Goal: Information Seeking & Learning: Learn about a topic

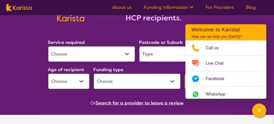
scroll to position [57, 0]
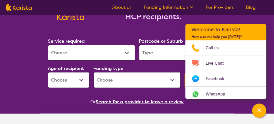
click at [126, 52] on select "Allied Health Assistant Assessment ([MEDICAL_DATA] or [MEDICAL_DATA]) Behaviour…" at bounding box center [91, 53] width 87 height 16
click at [256, 14] on nav "About us Funding Information NDIS - National Disability Insurance Scheme HCP - …" at bounding box center [137, 7] width 274 height 15
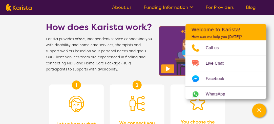
scroll to position [180, 0]
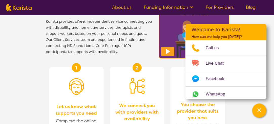
click at [227, 7] on link "For Providers" at bounding box center [220, 7] width 28 height 6
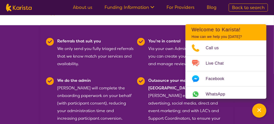
scroll to position [120, 0]
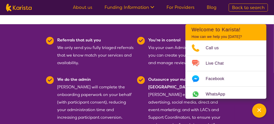
click at [251, 24] on section "Referrals that suit you We only send you fully triaged referrals that we know m…" at bounding box center [137, 97] width 274 height 147
click at [260, 115] on div "Channel Menu" at bounding box center [259, 110] width 10 height 11
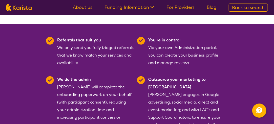
click at [71, 77] on b "We do the admin" at bounding box center [74, 79] width 34 height 5
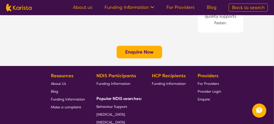
scroll to position [450, 0]
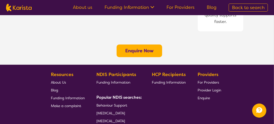
click at [174, 80] on span "Funding Information" at bounding box center [169, 82] width 34 height 5
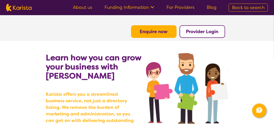
scroll to position [0, 0]
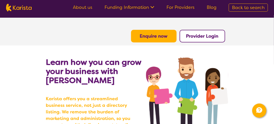
click at [122, 7] on link "Funding Information" at bounding box center [130, 7] width 50 height 6
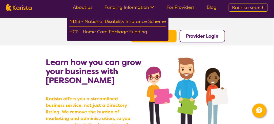
click at [62, 66] on b "Learn how you can grow your business with [PERSON_NAME]" at bounding box center [93, 71] width 95 height 29
click at [182, 21] on section "Enquire now Provider Login" at bounding box center [137, 30] width 194 height 25
click at [87, 8] on link "About us" at bounding box center [82, 7] width 19 height 6
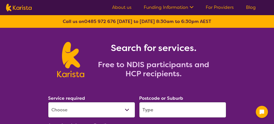
scroll to position [24, 0]
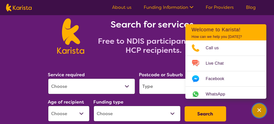
click at [259, 110] on icon "Channel Menu" at bounding box center [260, 111] width 4 height 4
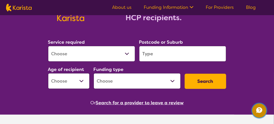
scroll to position [56, 0]
click at [136, 79] on select "Home Care Package (HCP) National Disability Insurance Scheme (NDIS) I don't know" at bounding box center [137, 81] width 87 height 16
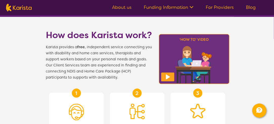
scroll to position [154, 0]
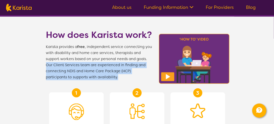
drag, startPoint x: 46, startPoint y: 64, endPoint x: 99, endPoint y: 78, distance: 54.5
click at [99, 78] on span "Karista provides a free , independent service connecting you with disability an…" at bounding box center [99, 62] width 106 height 36
copy span "Our Client Services team are experienced in finding and connecting NDIS and Hom…"
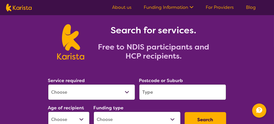
scroll to position [15, 0]
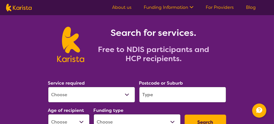
click at [126, 91] on select "Allied Health Assistant Assessment ([MEDICAL_DATA] or [MEDICAL_DATA]) Behaviour…" at bounding box center [91, 95] width 87 height 16
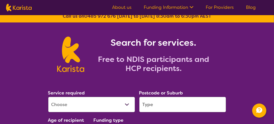
scroll to position [0, 0]
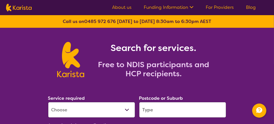
click at [105, 109] on select "Allied Health Assistant Assessment ([MEDICAL_DATA] or [MEDICAL_DATA]) Behaviour…" at bounding box center [91, 110] width 87 height 16
click at [212, 50] on h1 "Search for services." at bounding box center [153, 48] width 127 height 12
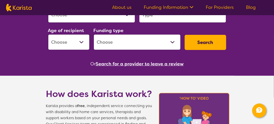
scroll to position [95, 0]
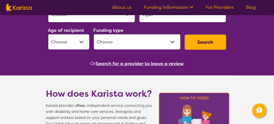
click at [208, 9] on link "For Providers" at bounding box center [220, 7] width 28 height 6
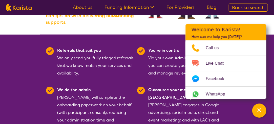
scroll to position [112, 0]
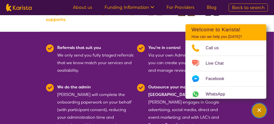
click at [260, 111] on icon "Channel Menu" at bounding box center [260, 111] width 4 height 4
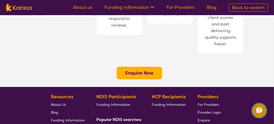
scroll to position [428, 0]
click at [136, 67] on button "Enquire Now" at bounding box center [140, 73] width 46 height 13
click at [136, 70] on b "Enquire Now" at bounding box center [139, 73] width 28 height 6
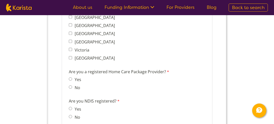
scroll to position [418, 0]
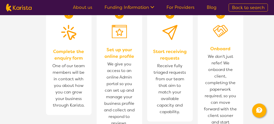
scroll to position [329, 0]
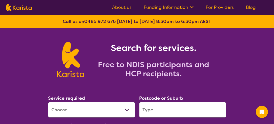
click at [89, 110] on select "Allied Health Assistant Assessment ([MEDICAL_DATA] or [MEDICAL_DATA]) Behaviour…" at bounding box center [91, 110] width 87 height 16
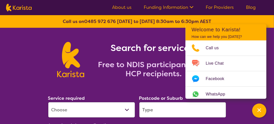
select select "Support worker"
click at [48, 102] on select "Allied Health Assistant Assessment ([MEDICAL_DATA] or [MEDICAL_DATA]) Behaviour…" at bounding box center [91, 110] width 87 height 16
click at [195, 116] on input "search" at bounding box center [182, 110] width 87 height 16
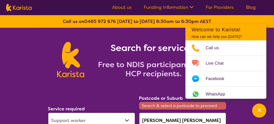
scroll to position [81, 0]
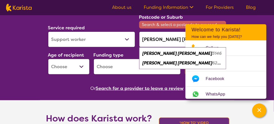
click at [170, 52] on div "[PERSON_NAME] [PERSON_NAME] 3146" at bounding box center [183, 54] width 82 height 10
type input "3146"
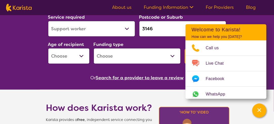
click at [70, 55] on select "Early Childhood - 0 to 9 Child - 10 to 11 Adolescent - 12 to 17 Adult - 18 to 6…" at bounding box center [69, 56] width 42 height 16
click at [48, 48] on select "Early Childhood - 0 to 9 Child - 10 to 11 Adolescent - 12 to 17 Adult - 18 to 6…" at bounding box center [69, 56] width 42 height 16
click at [83, 59] on select "Early Childhood - 0 to 9 Child - 10 to 11 Adolescent - 12 to 17 Adult - 18 to 6…" at bounding box center [69, 56] width 42 height 16
select select "AS"
click at [48, 48] on select "Early Childhood - 0 to 9 Child - 10 to 11 Adolescent - 12 to 17 Adult - 18 to 6…" at bounding box center [69, 56] width 42 height 16
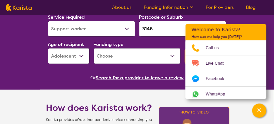
click at [117, 55] on select "Home Care Package (HCP) National Disability Insurance Scheme (NDIS) I don't know" at bounding box center [137, 56] width 87 height 16
select select "NDIS"
click at [94, 48] on select "Home Care Package (HCP) National Disability Insurance Scheme (NDIS) I don't know" at bounding box center [137, 56] width 87 height 16
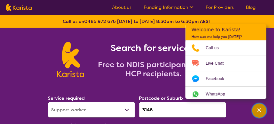
click at [261, 110] on icon "Channel Menu" at bounding box center [259, 110] width 5 height 5
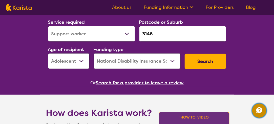
scroll to position [99, 0]
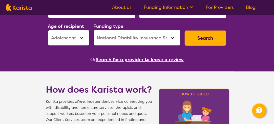
click at [217, 32] on button "Search" at bounding box center [206, 38] width 42 height 15
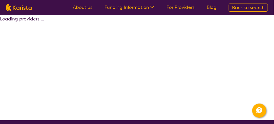
select select "by_score"
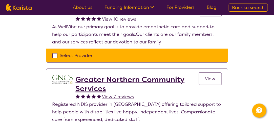
scroll to position [232, 0]
